Goal: Task Accomplishment & Management: Complete application form

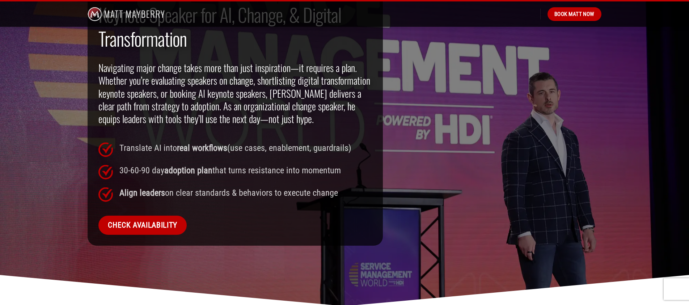
scroll to position [518, 0]
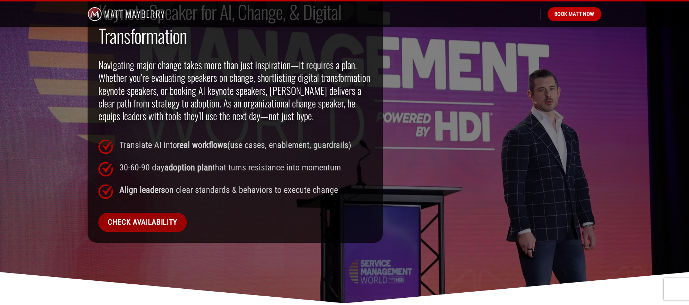
click at [172, 228] on span "Check Availability" at bounding box center [142, 222] width 69 height 12
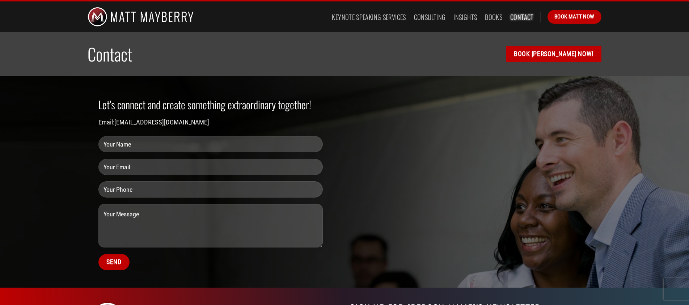
click at [159, 144] on input "Contact form" at bounding box center [210, 144] width 224 height 16
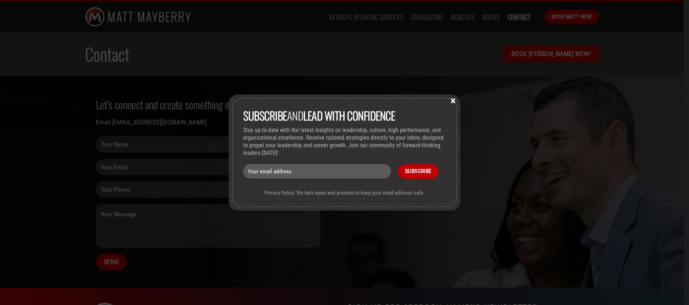
click at [453, 99] on button "×" at bounding box center [453, 100] width 11 height 7
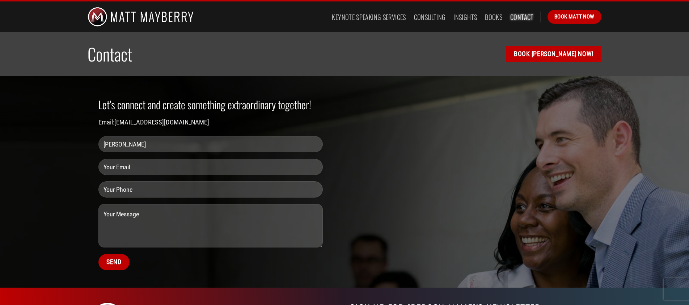
type input "Dan Tratensek"
type input "DTratensek@yournhpa.org"
type input "317-697-4304"
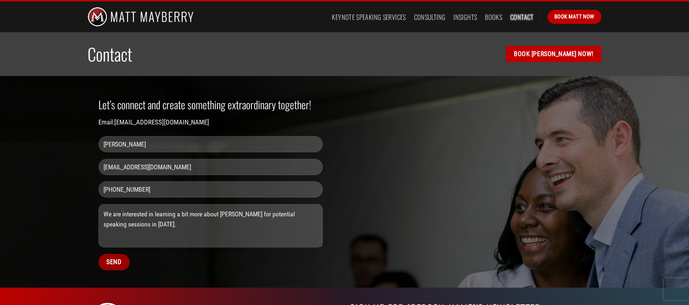
type textarea "We are interested in learning a bit more about Matt for potential speaking sess…"
click at [118, 258] on input "Send" at bounding box center [113, 262] width 31 height 16
click at [378, 19] on link "Keynote Speaking Services" at bounding box center [369, 16] width 74 height 13
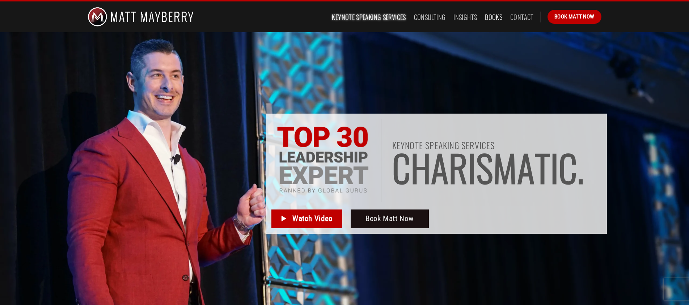
click at [496, 15] on link "Books" at bounding box center [493, 16] width 17 height 13
